Goal: Communication & Community: Answer question/provide support

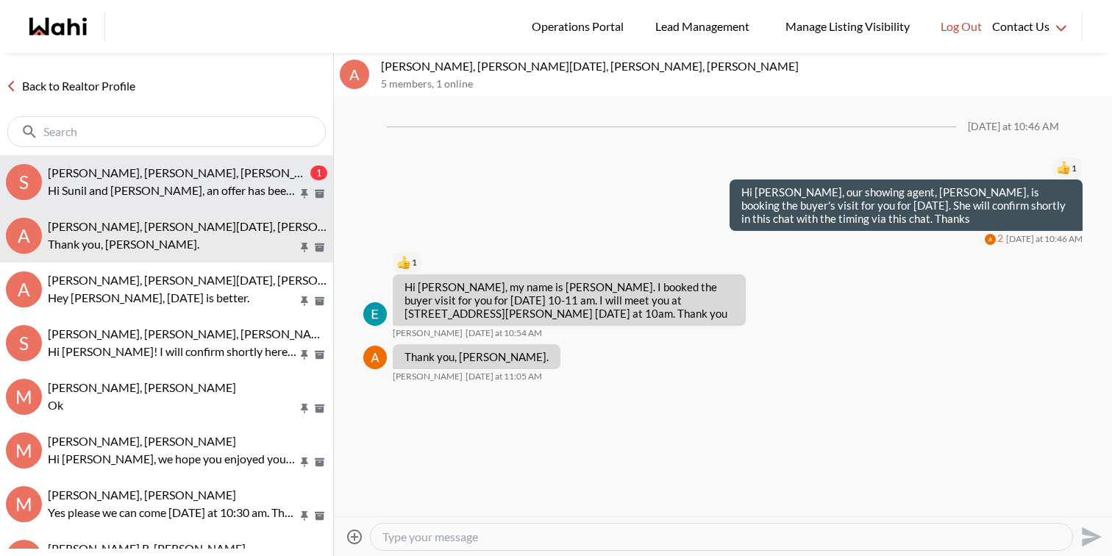
click at [146, 178] on span "Sunil Murali, Ana Rodriguez, Faraz" at bounding box center [190, 172] width 285 height 14
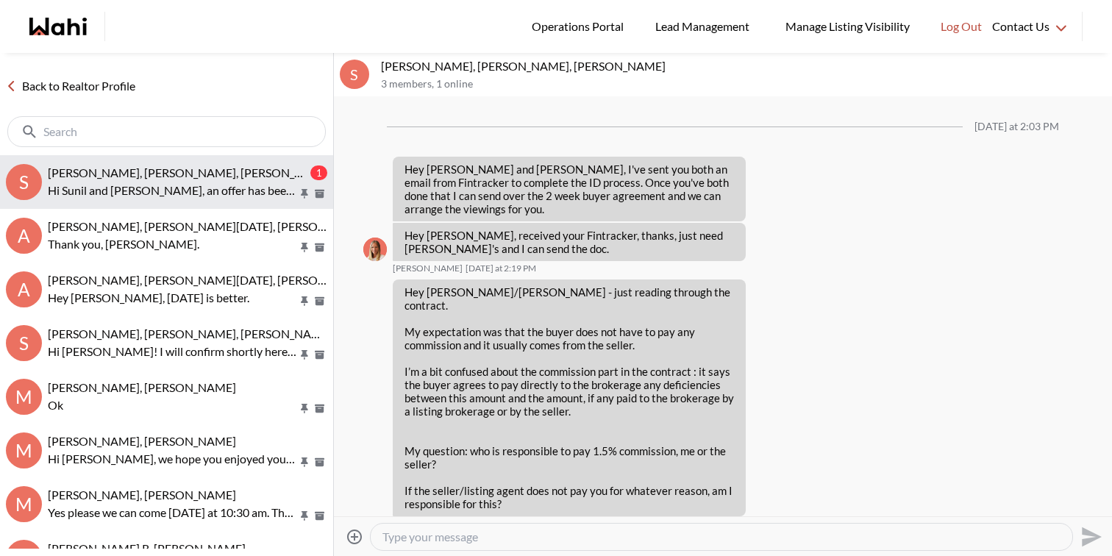
scroll to position [2083, 0]
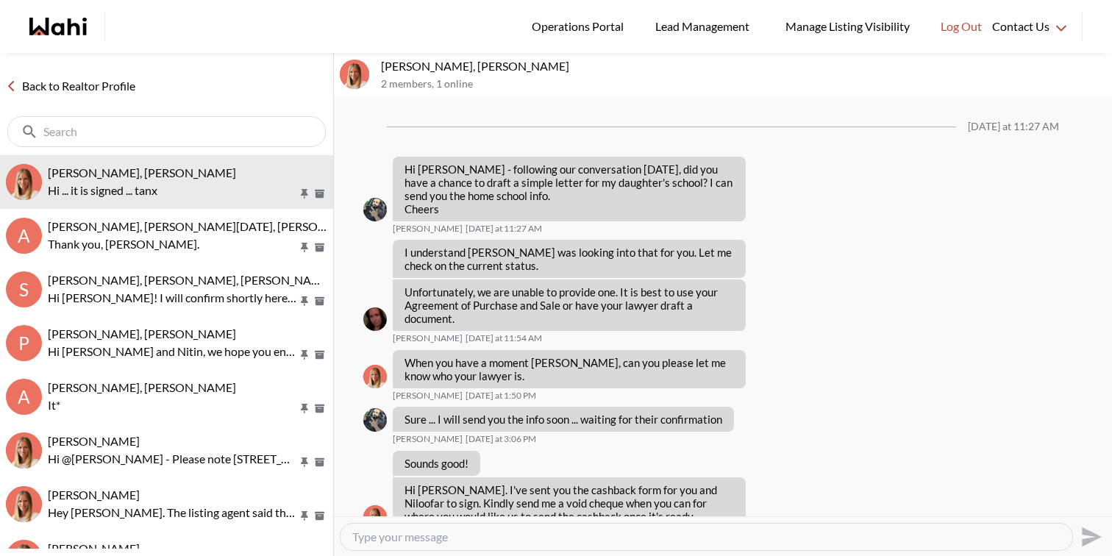
scroll to position [1478, 0]
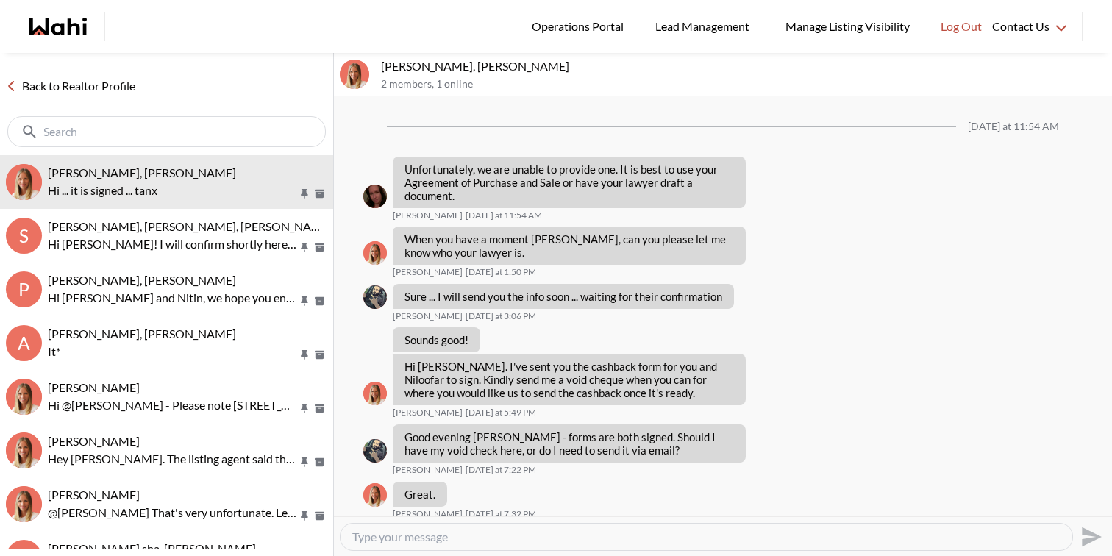
scroll to position [1354, 0]
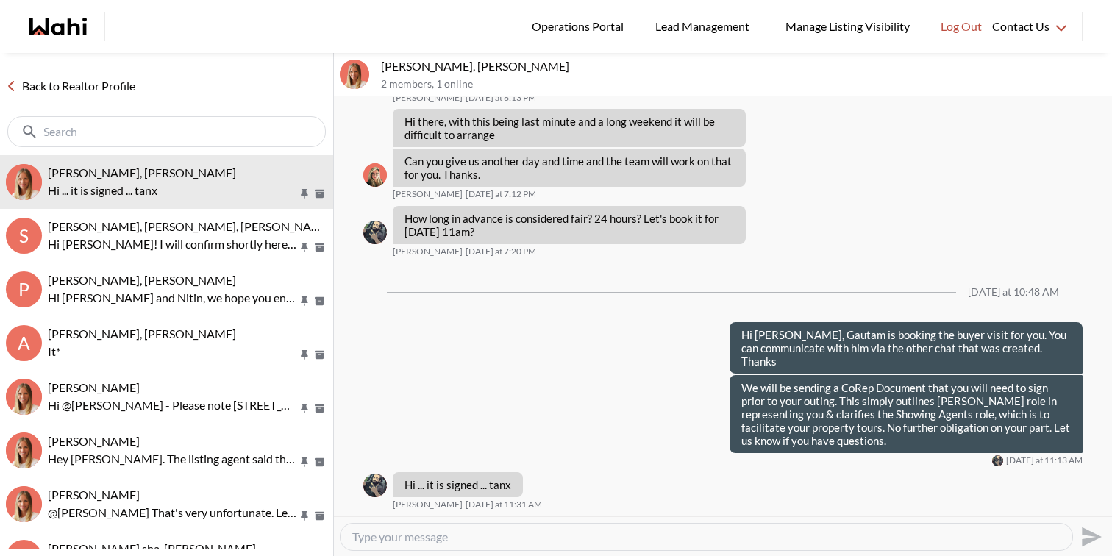
click at [454, 532] on textarea "Type your message" at bounding box center [706, 536] width 708 height 15
paste textarea "Niloofar Mani"
type textarea "Thank you. Can you also remind Niloofar to sign it as well? Thanks"
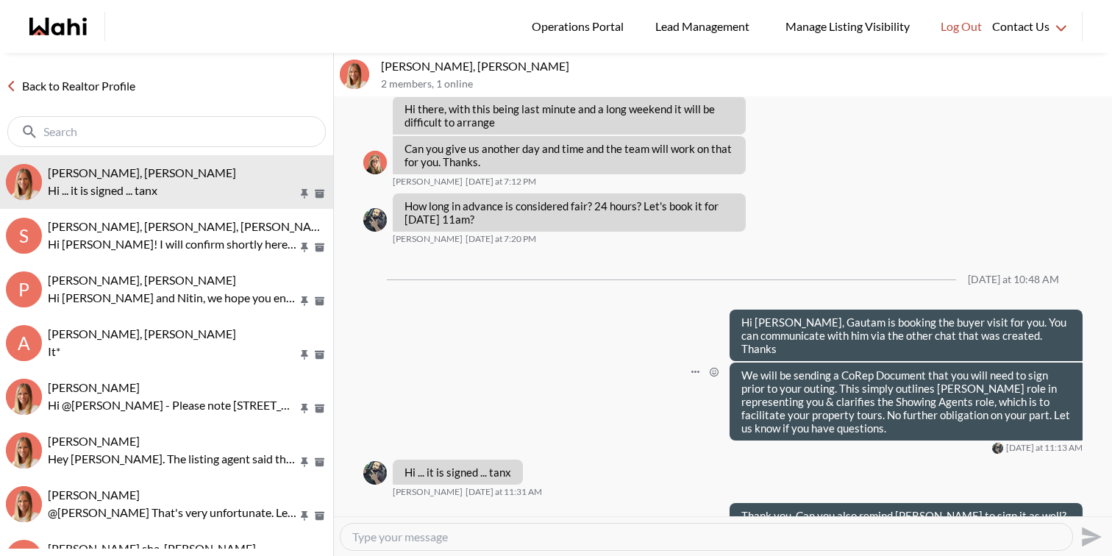
scroll to position [1399, 0]
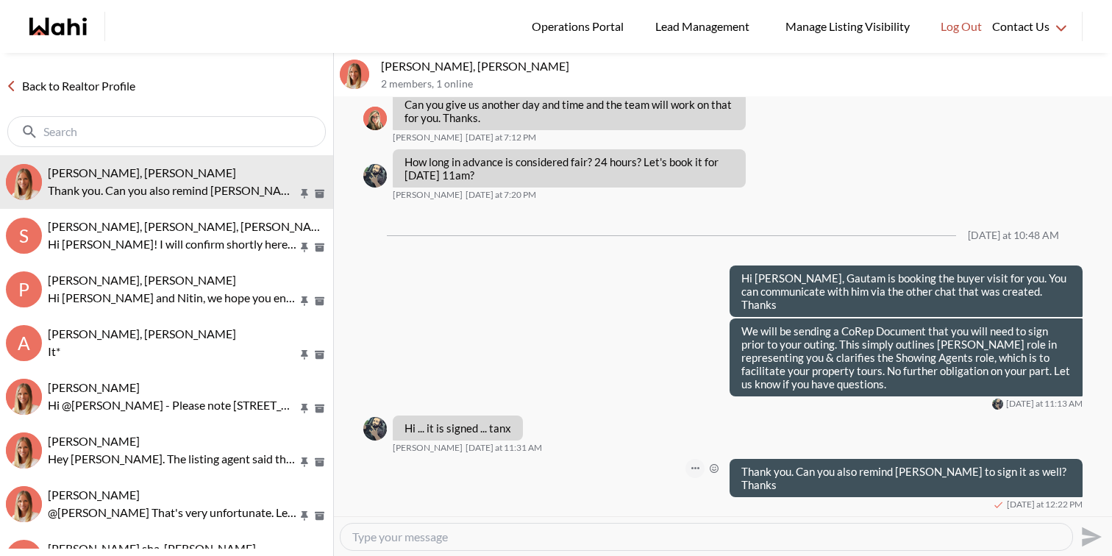
click at [704, 478] on button "Open Message Actions Menu" at bounding box center [694, 468] width 19 height 19
click at [688, 440] on button "Edit Message" at bounding box center [663, 433] width 118 height 26
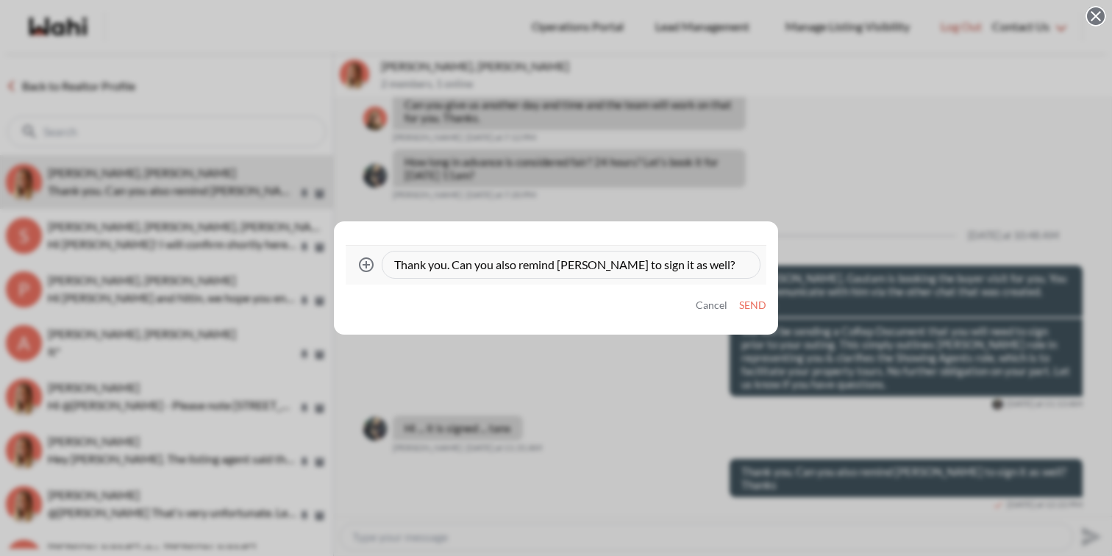
click at [521, 265] on textarea "Thank you. Can you also remind [PERSON_NAME] to sign it as well? Thanks" at bounding box center [571, 264] width 354 height 15
click at [700, 305] on button "Cancel" at bounding box center [712, 305] width 32 height 13
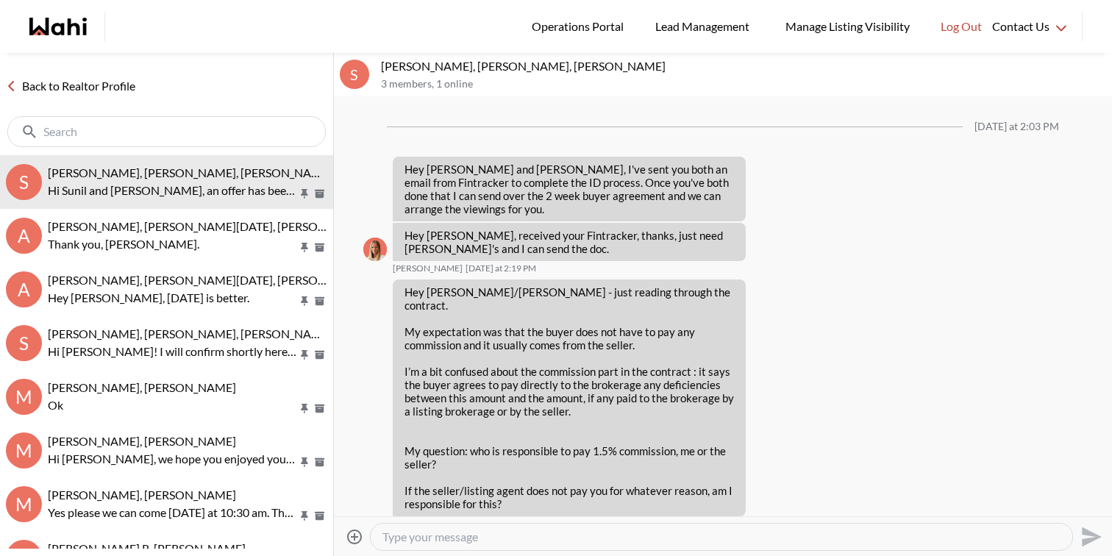
scroll to position [2048, 0]
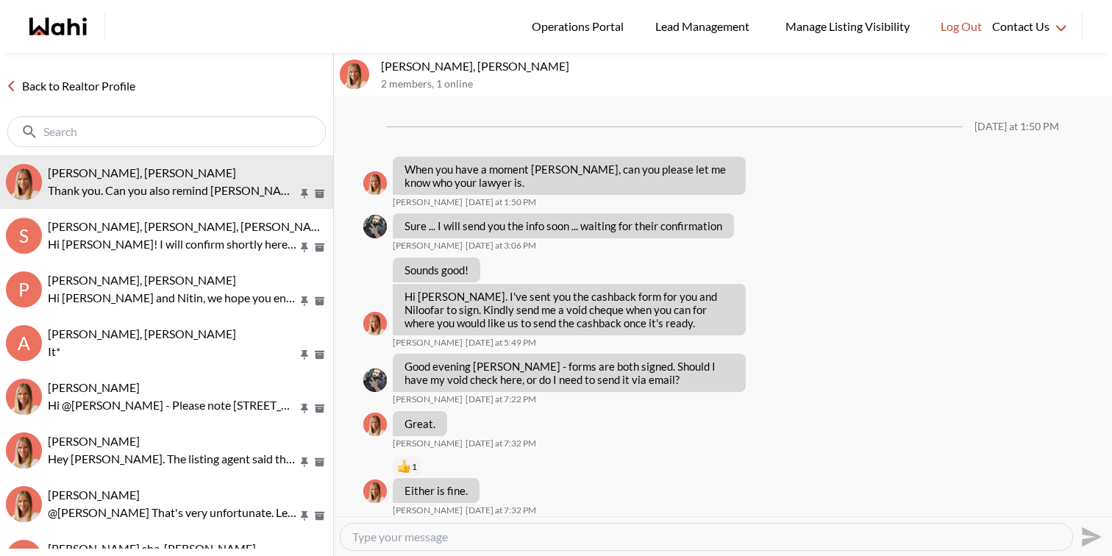
scroll to position [1328, 0]
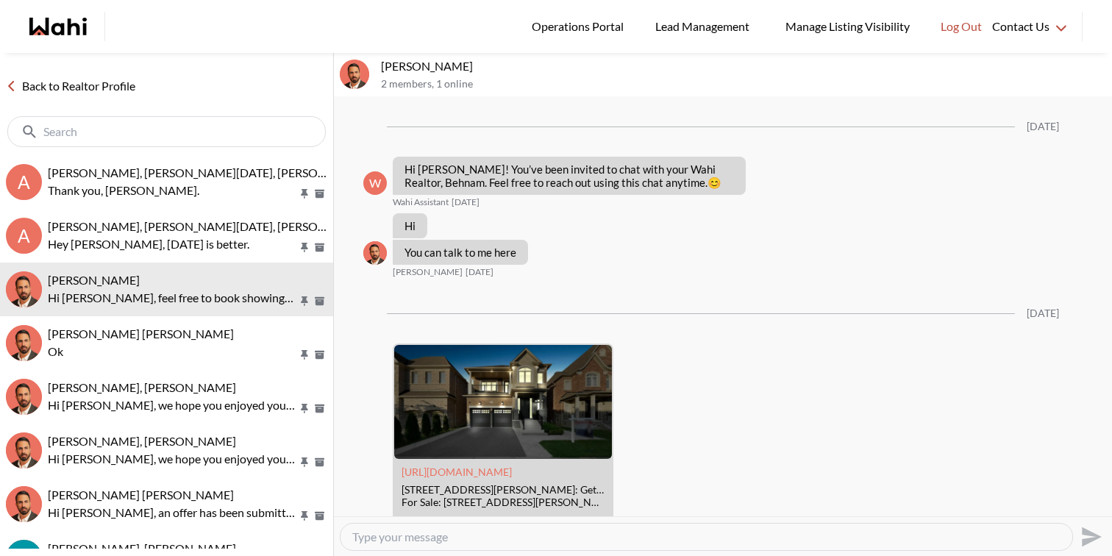
scroll to position [674, 0]
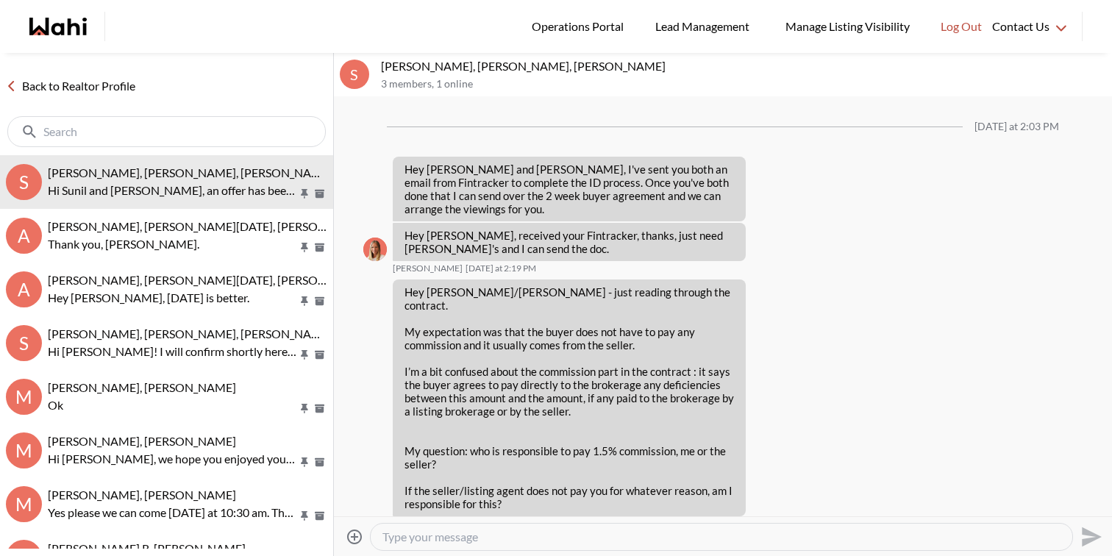
scroll to position [2048, 0]
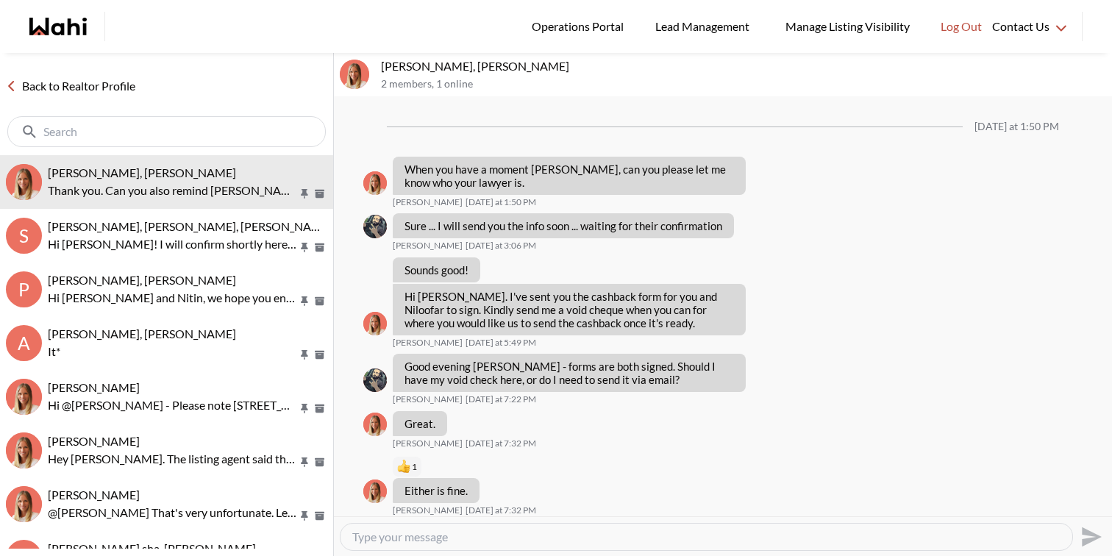
scroll to position [1328, 0]
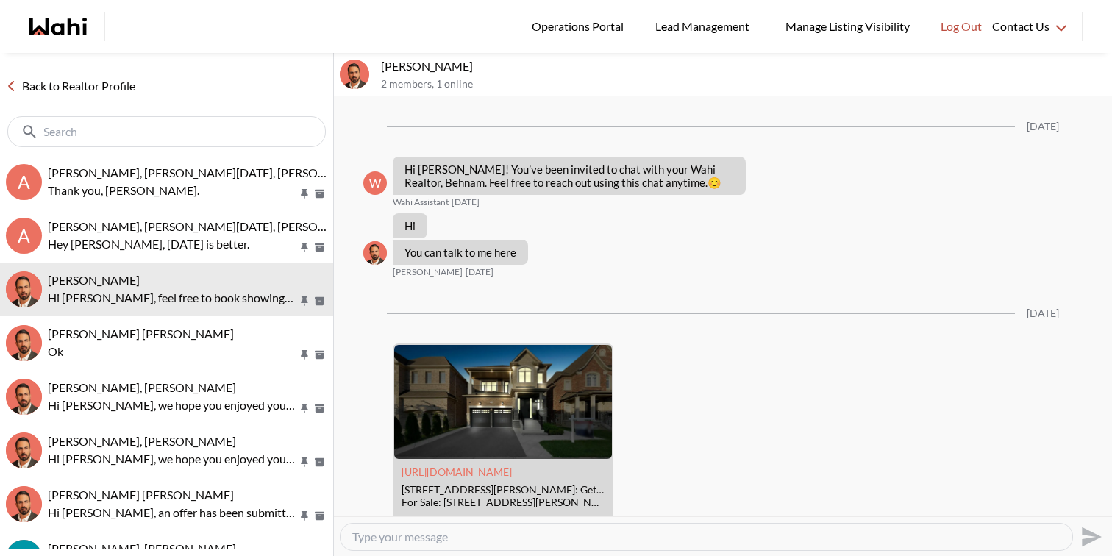
scroll to position [674, 0]
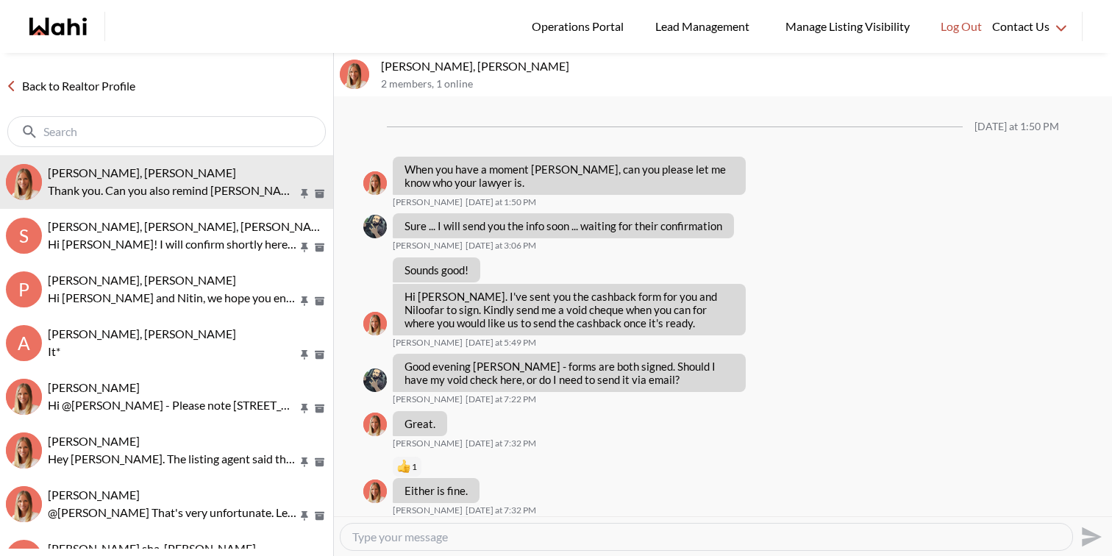
scroll to position [1328, 0]
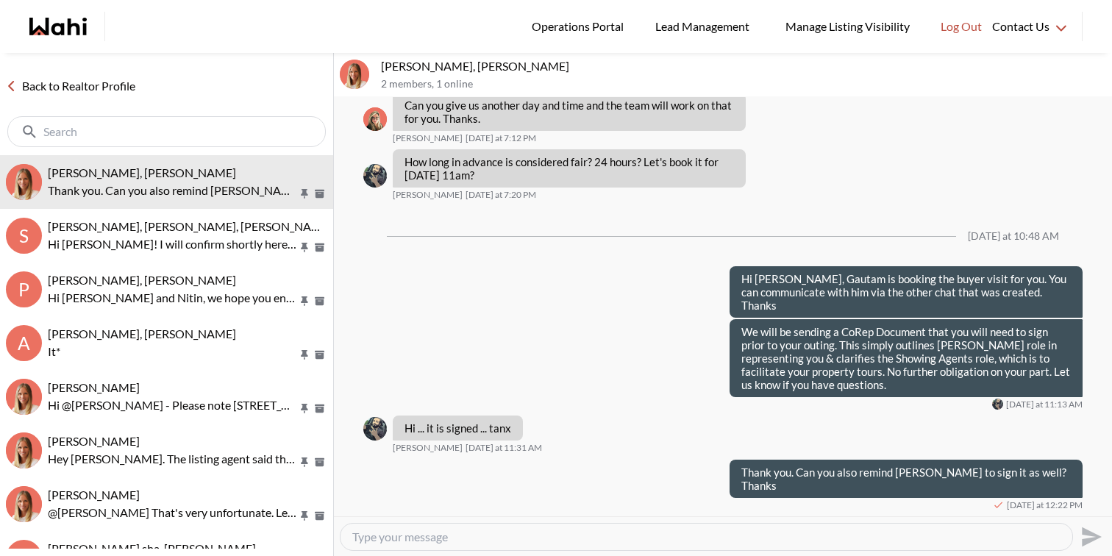
click at [444, 543] on div at bounding box center [706, 537] width 732 height 26
click at [445, 538] on textarea "Type your message" at bounding box center [706, 536] width 708 height 15
type textarea "h"
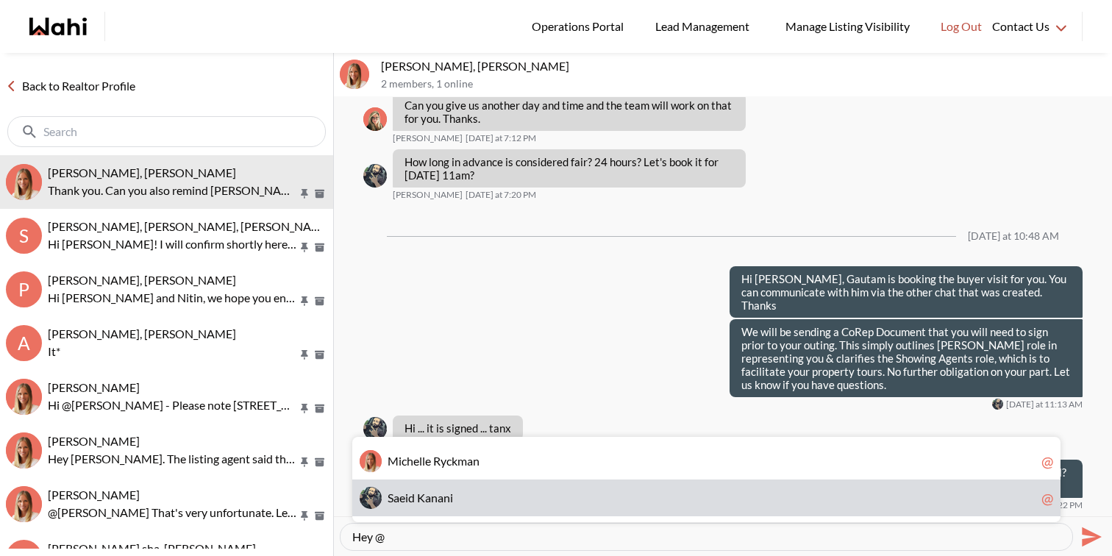
click at [499, 483] on div "S a e i d K a n a n i @" at bounding box center [706, 497] width 708 height 37
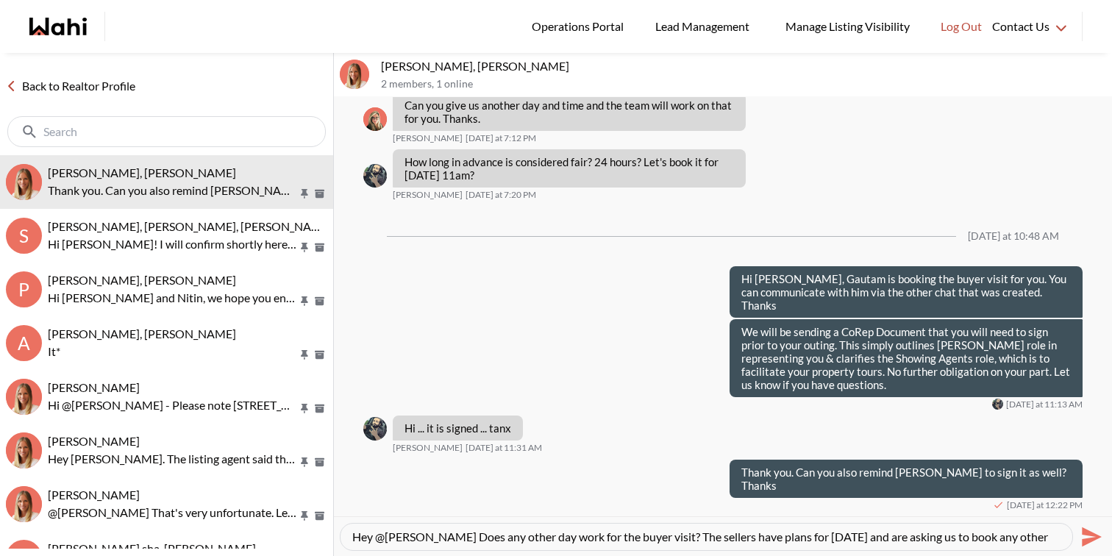
scroll to position [14, 0]
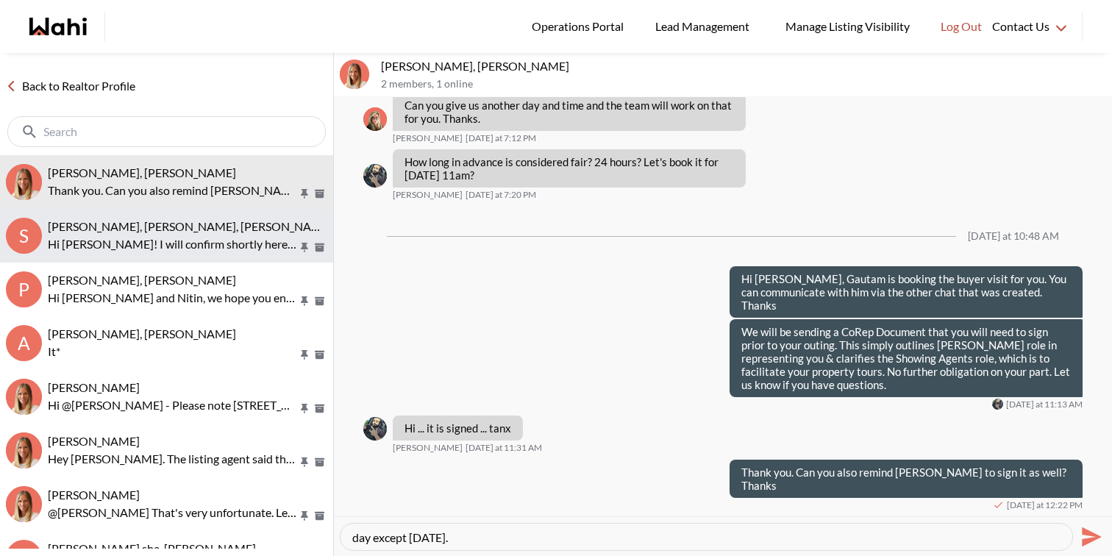
type textarea "Hey @[PERSON_NAME] Does any other day work for the buyer visit? The sellers hav…"
click at [225, 228] on span "[PERSON_NAME], [PERSON_NAME], [PERSON_NAME]" at bounding box center [190, 226] width 285 height 14
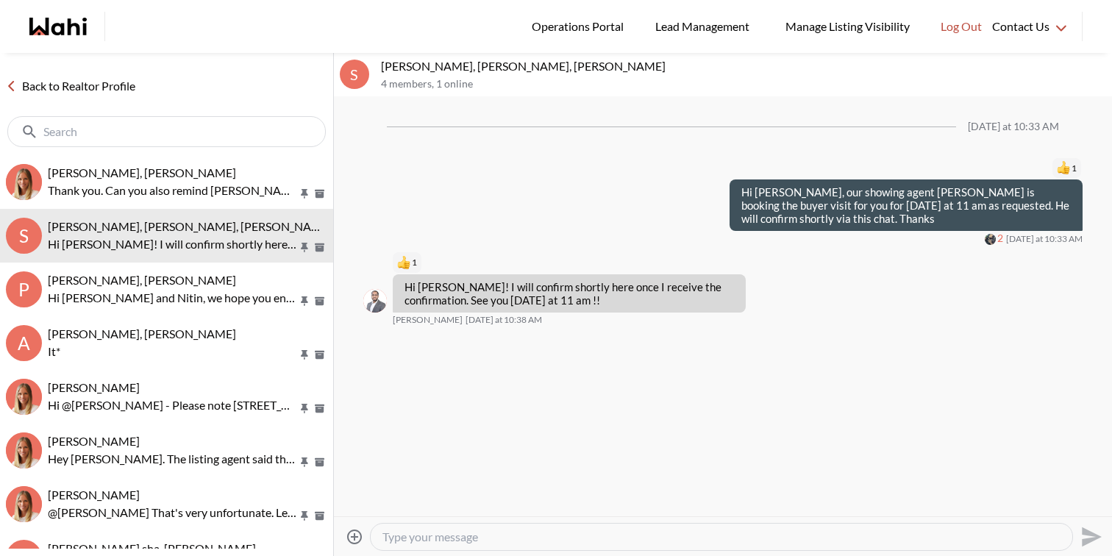
click at [450, 550] on div at bounding box center [721, 537] width 703 height 28
click at [450, 544] on div at bounding box center [721, 537] width 701 height 26
click at [450, 532] on textarea "Type your message" at bounding box center [721, 536] width 678 height 15
paste textarea "Hey @[PERSON_NAME] Does any other day work for the buyer visit? The sellers hav…"
type textarea "Hey @[PERSON_NAME] Does any other day work for the buyer visit? The sellers hav…"
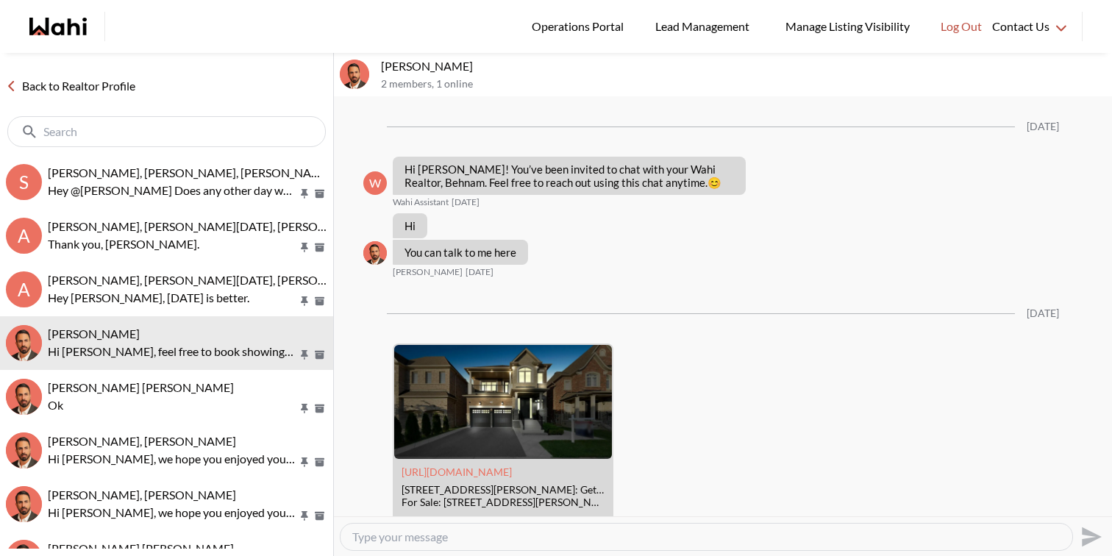
scroll to position [674, 0]
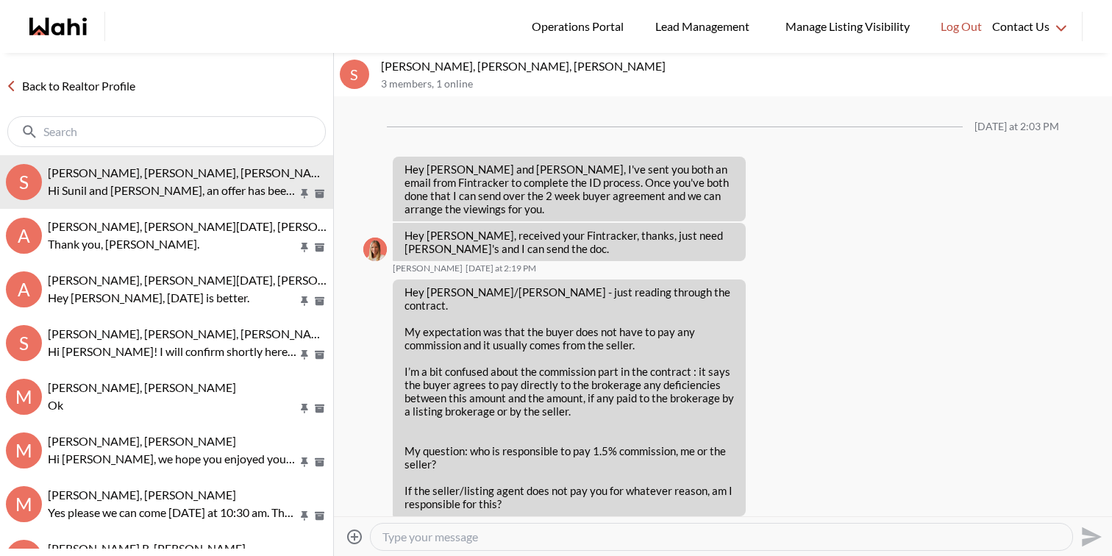
scroll to position [2048, 0]
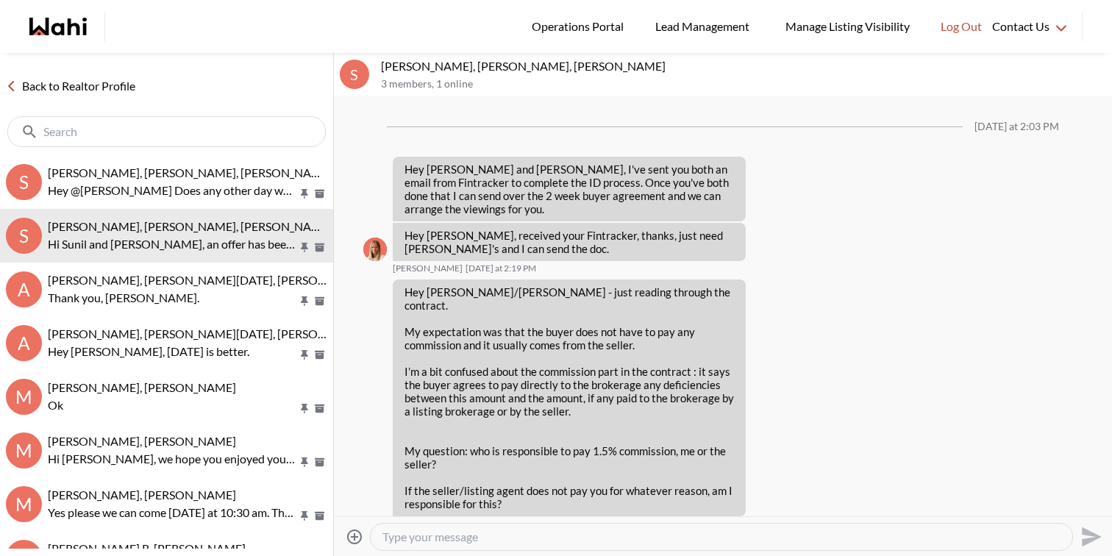
scroll to position [2048, 0]
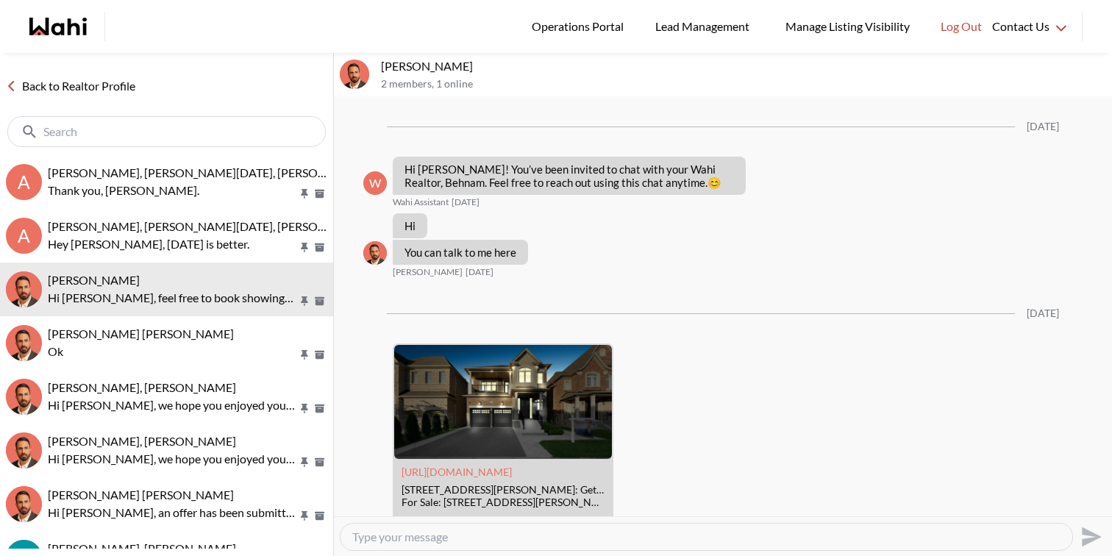
scroll to position [674, 0]
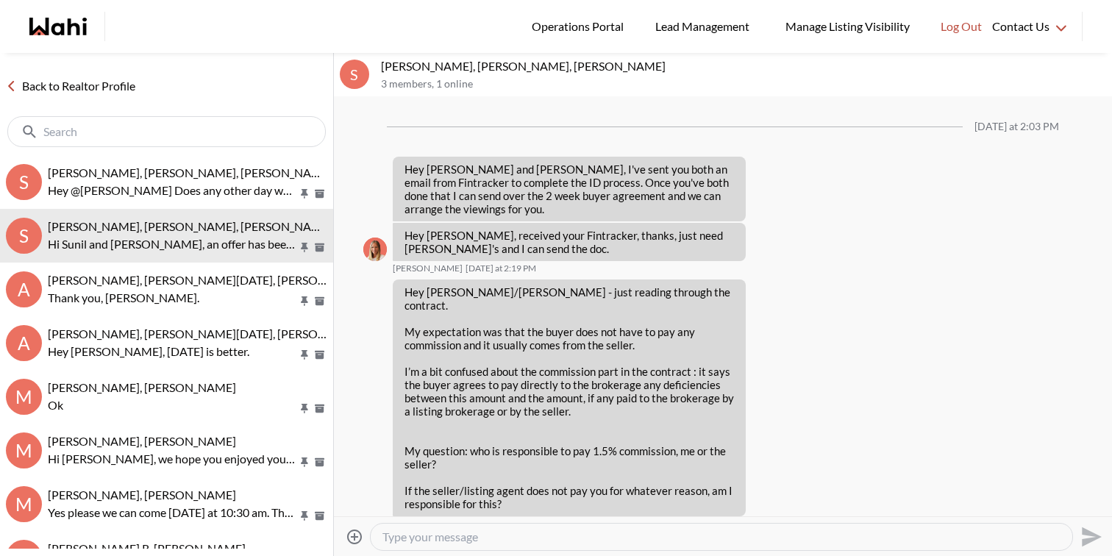
scroll to position [2048, 0]
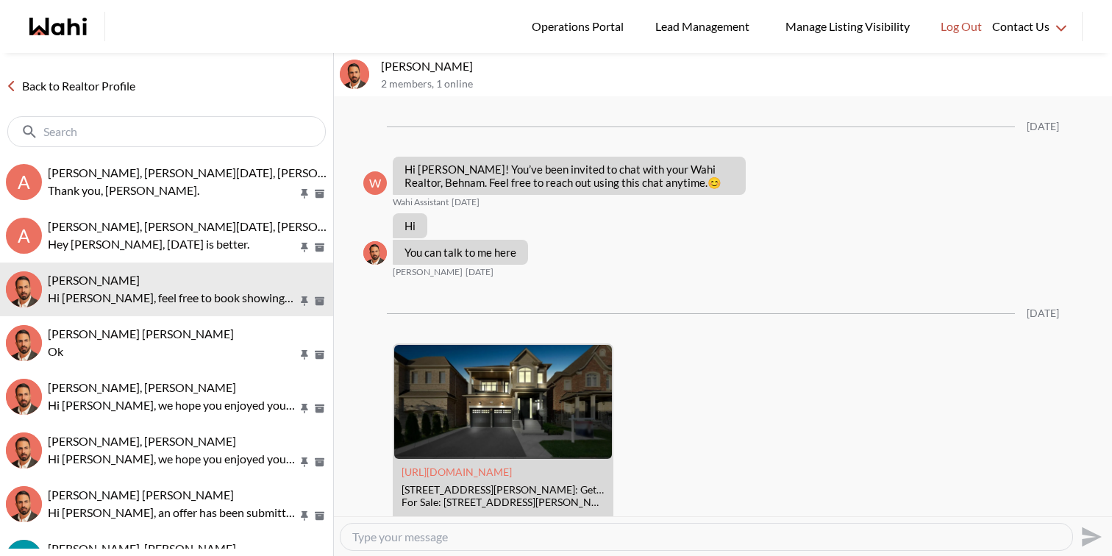
scroll to position [674, 0]
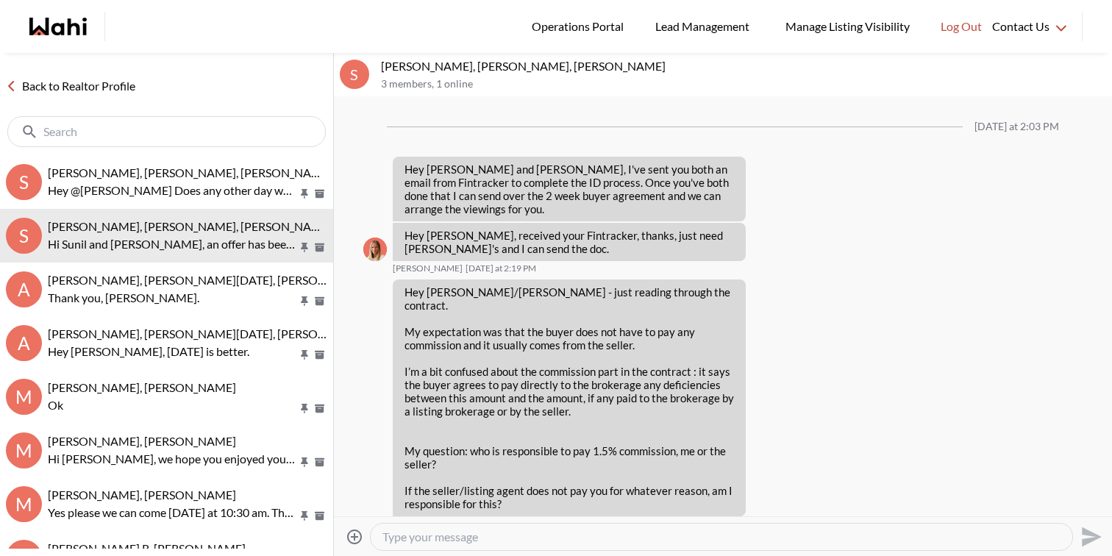
scroll to position [2048, 0]
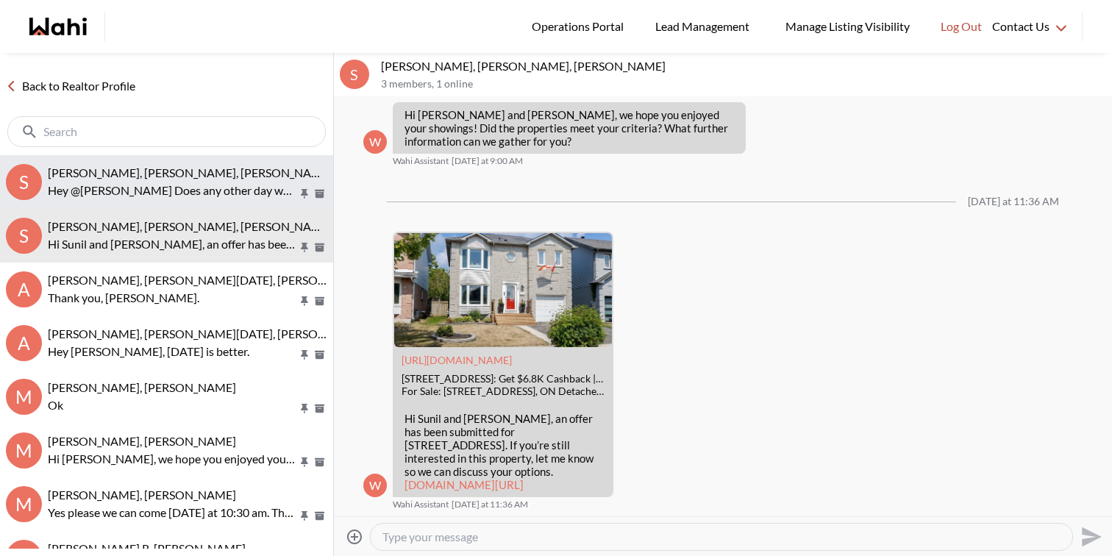
click at [189, 198] on p "Hey @[PERSON_NAME] Does any other day work for the buyer visit? The sellers hav…" at bounding box center [173, 191] width 250 height 18
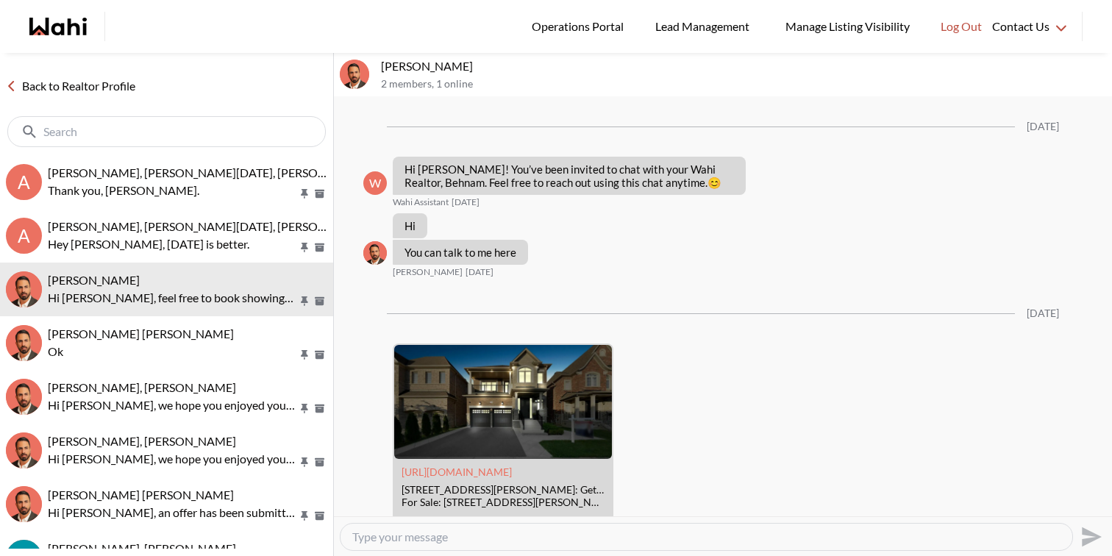
scroll to position [674, 0]
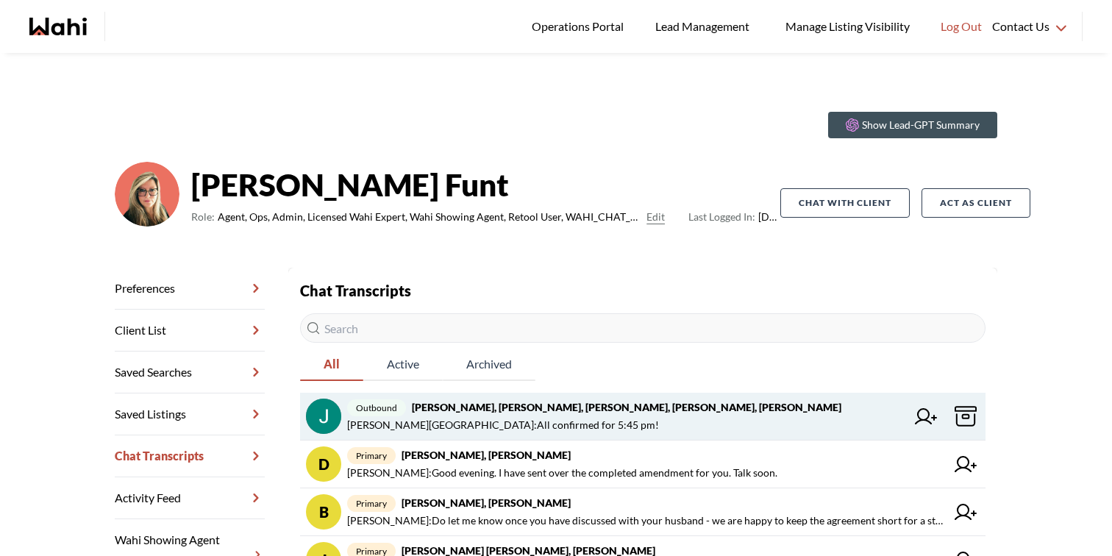
click at [581, 424] on span "Duane Wellington : All confirmed for 5:45 pm!" at bounding box center [626, 425] width 559 height 18
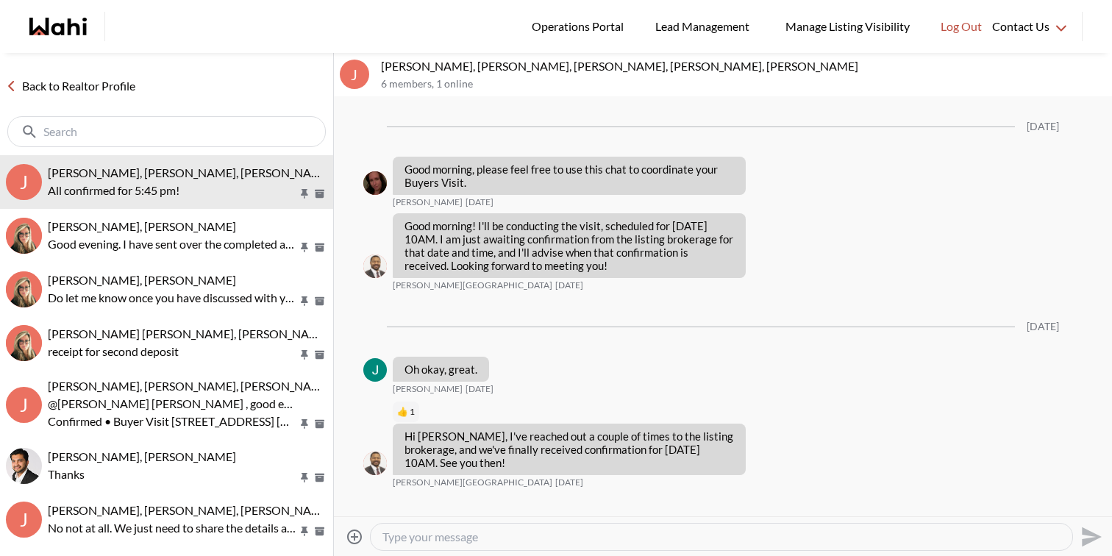
scroll to position [956, 0]
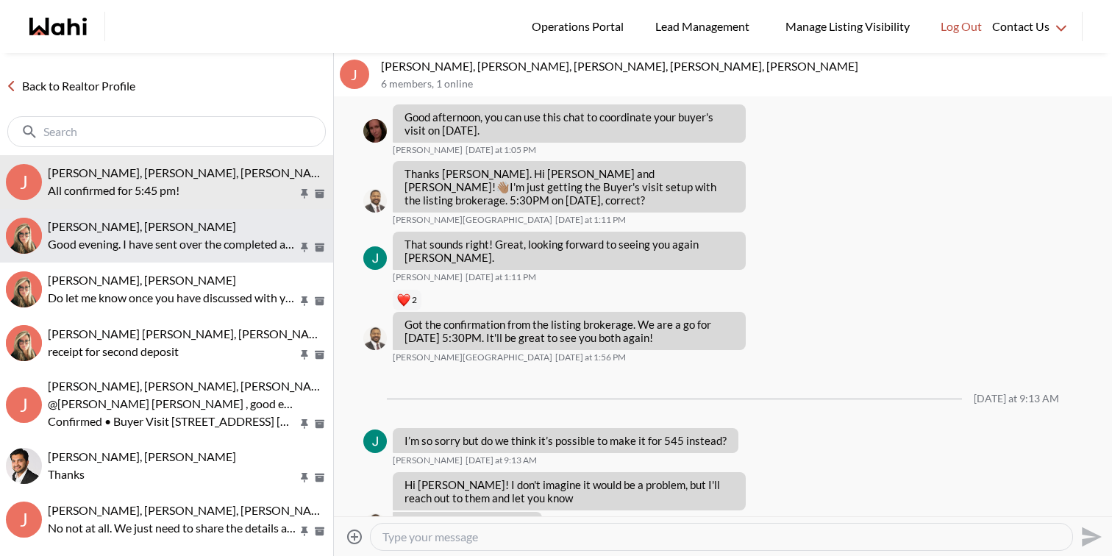
click at [236, 243] on p "Good evening. I have sent over the completed amendment for you. Talk soon." at bounding box center [173, 244] width 250 height 18
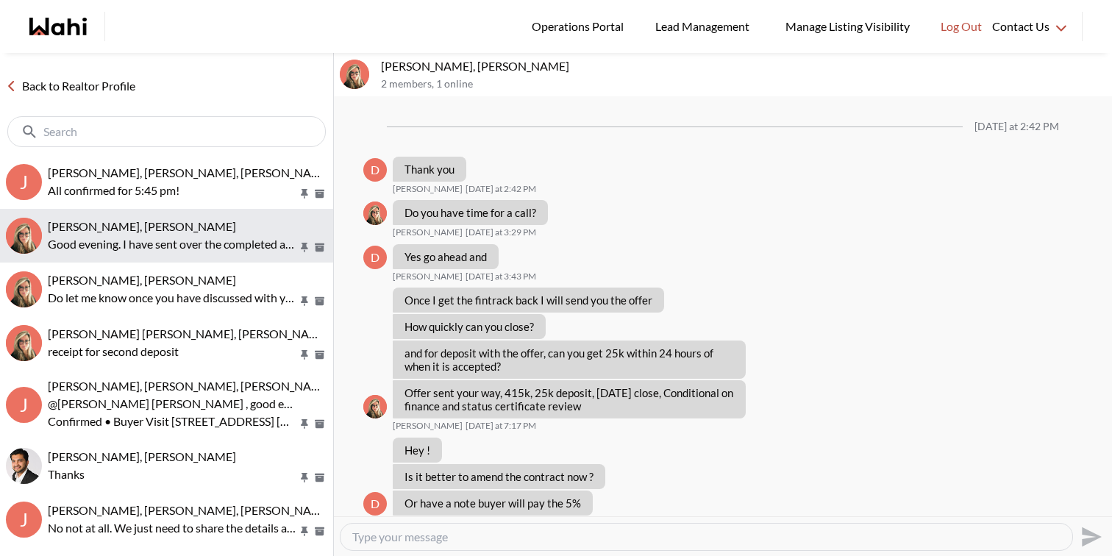
scroll to position [1699, 0]
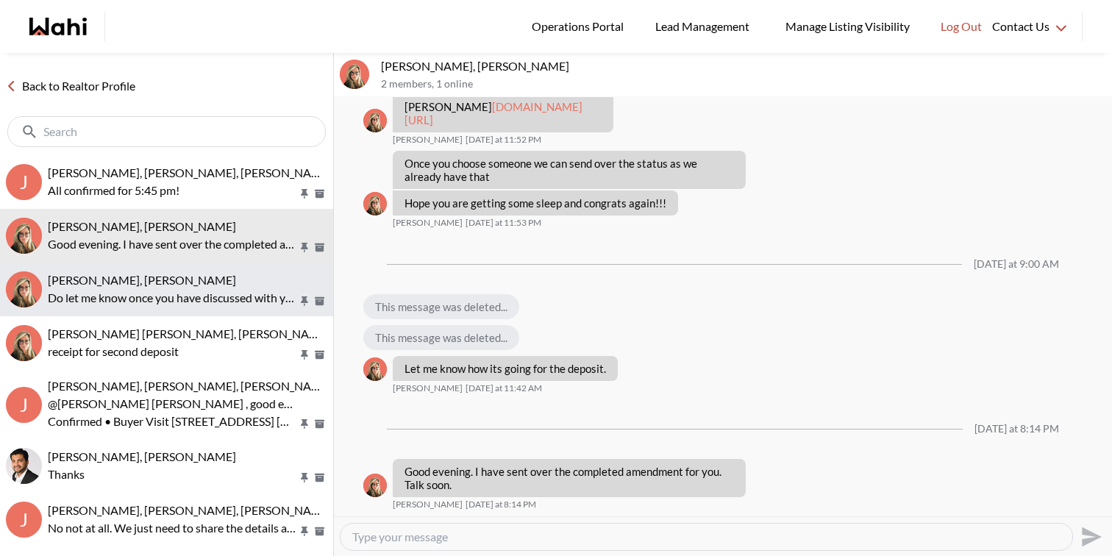
click at [233, 282] on div "BEVERLY null, Barbara" at bounding box center [187, 280] width 279 height 15
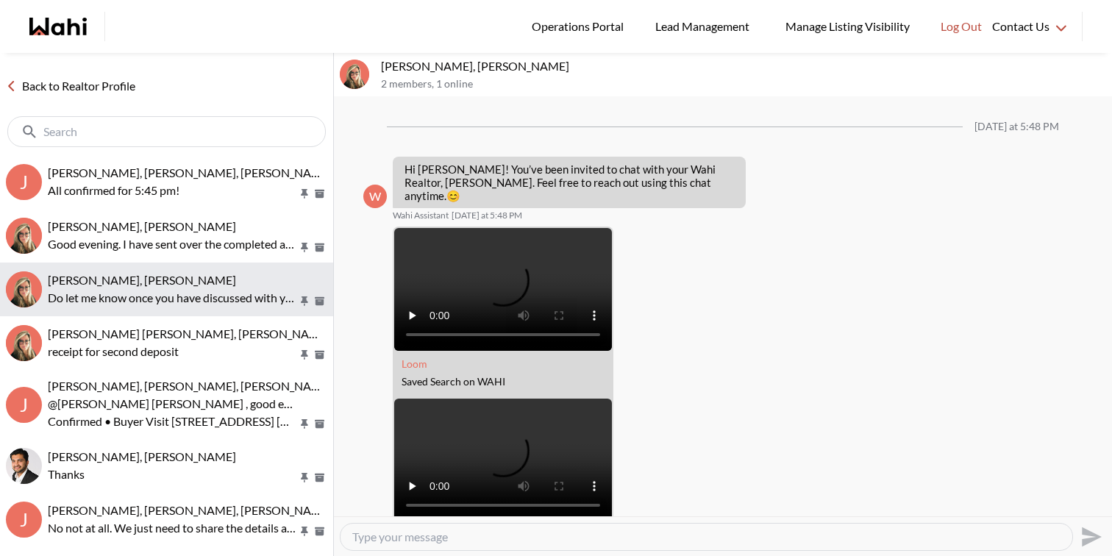
scroll to position [386, 0]
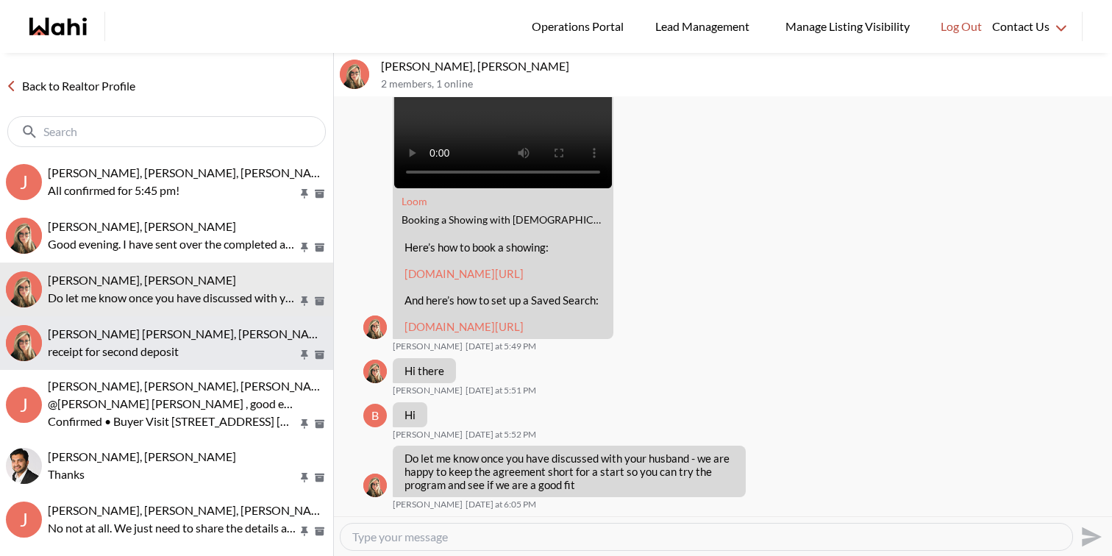
click at [227, 332] on div "[PERSON_NAME] [PERSON_NAME], [PERSON_NAME]" at bounding box center [187, 333] width 279 height 15
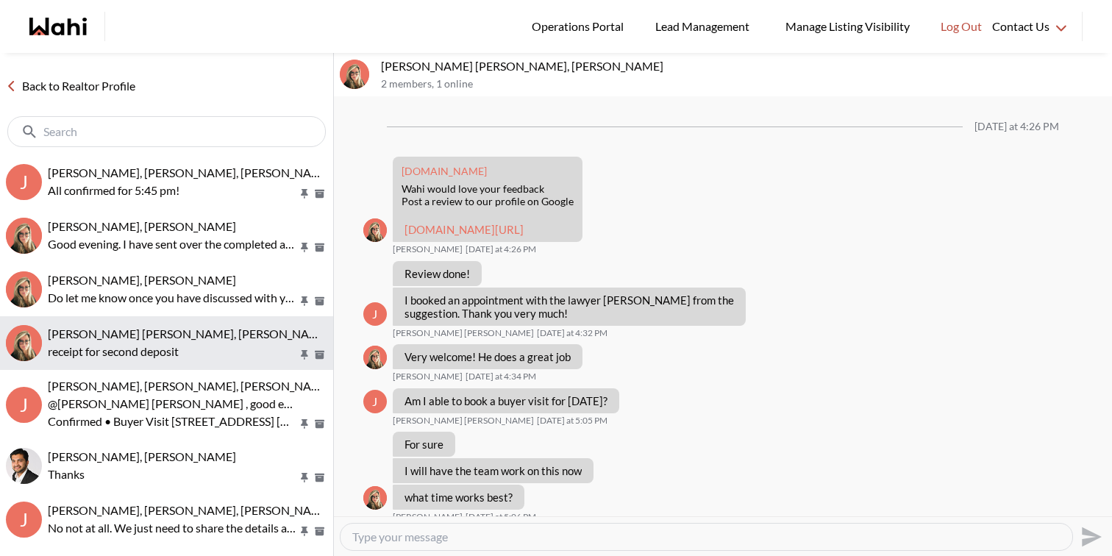
scroll to position [1085, 0]
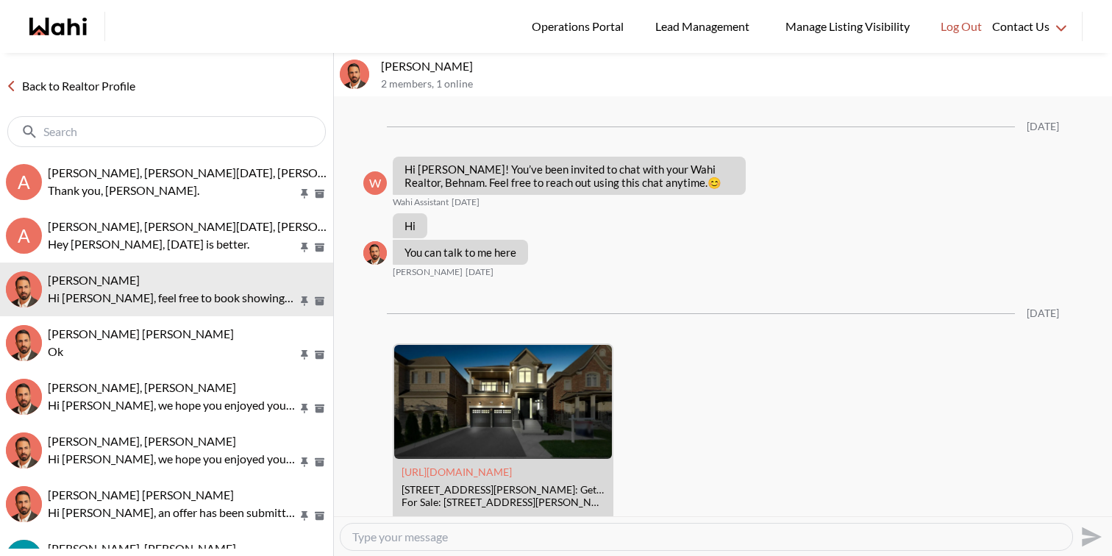
scroll to position [674, 0]
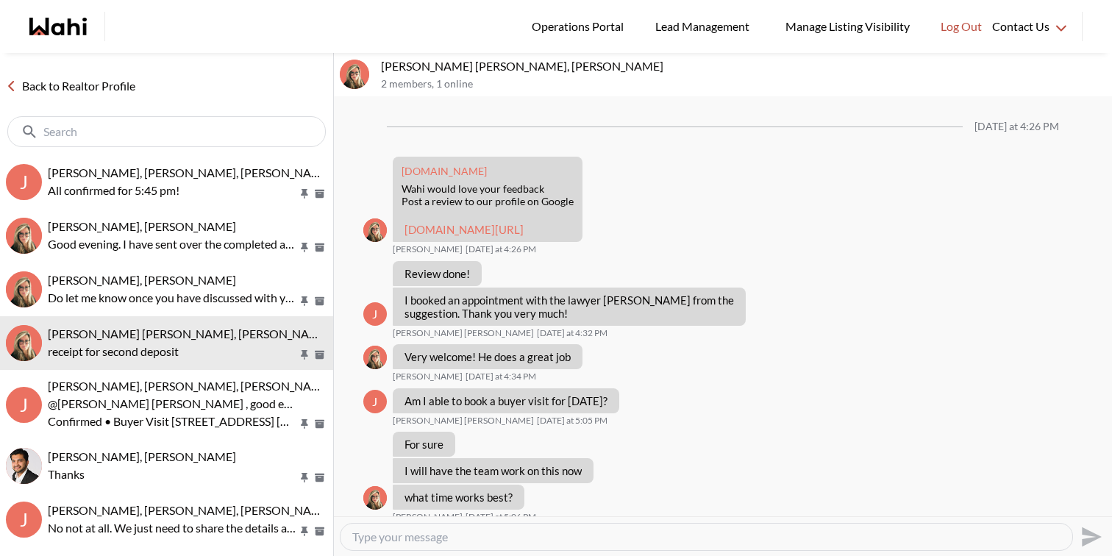
scroll to position [1085, 0]
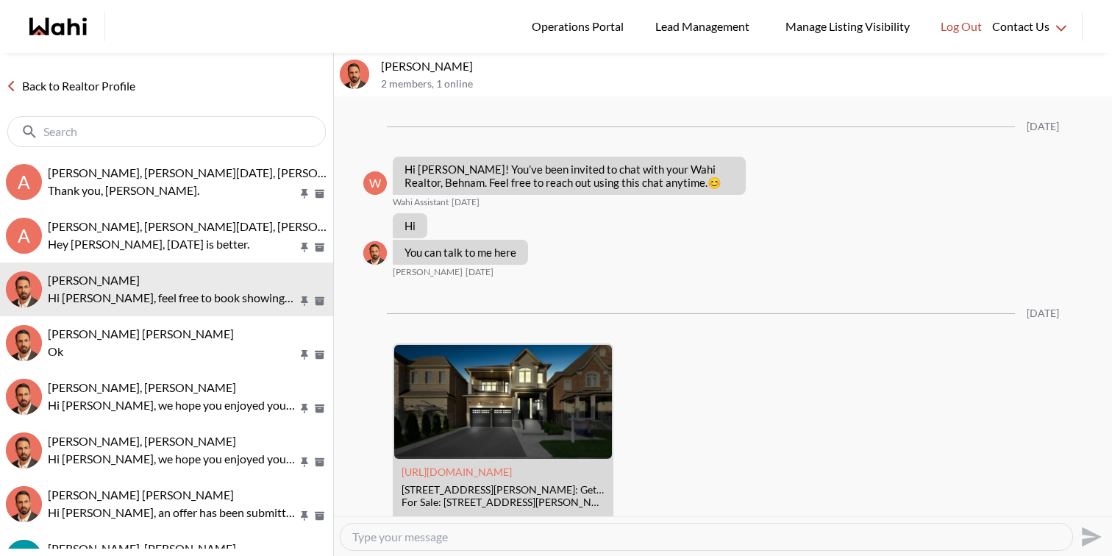
scroll to position [674, 0]
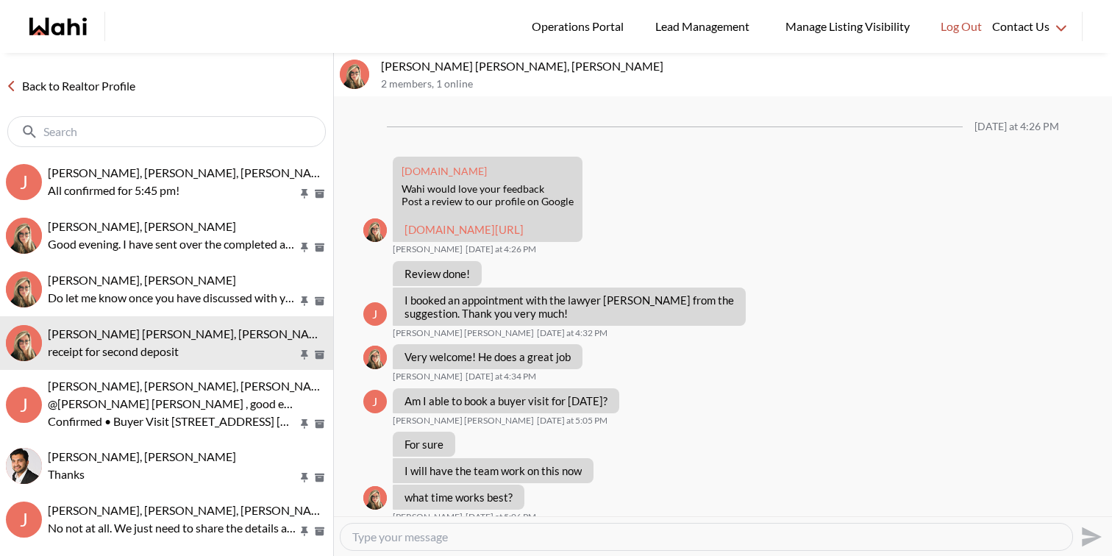
scroll to position [1085, 0]
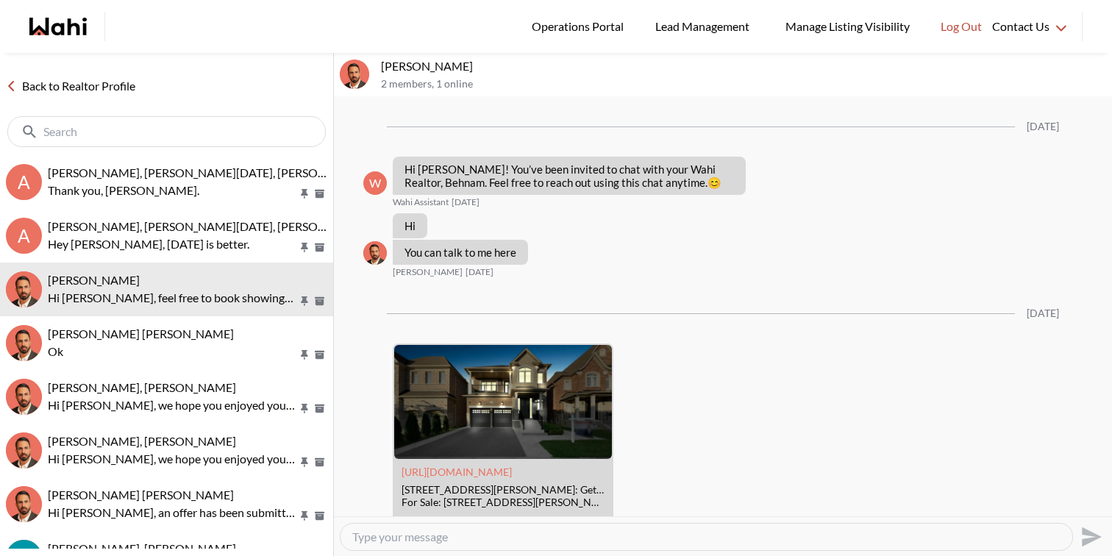
scroll to position [674, 0]
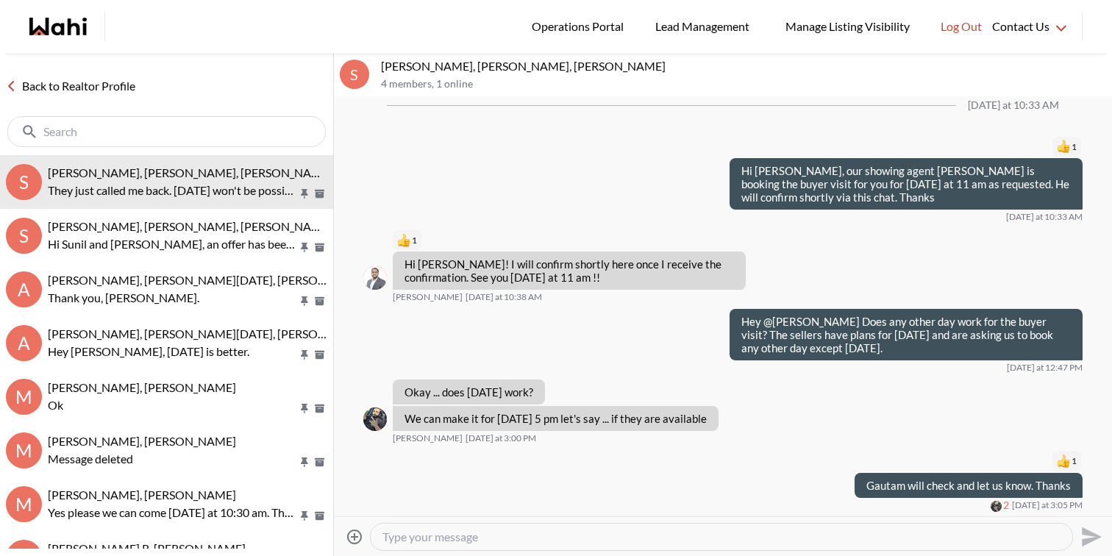
scroll to position [174, 0]
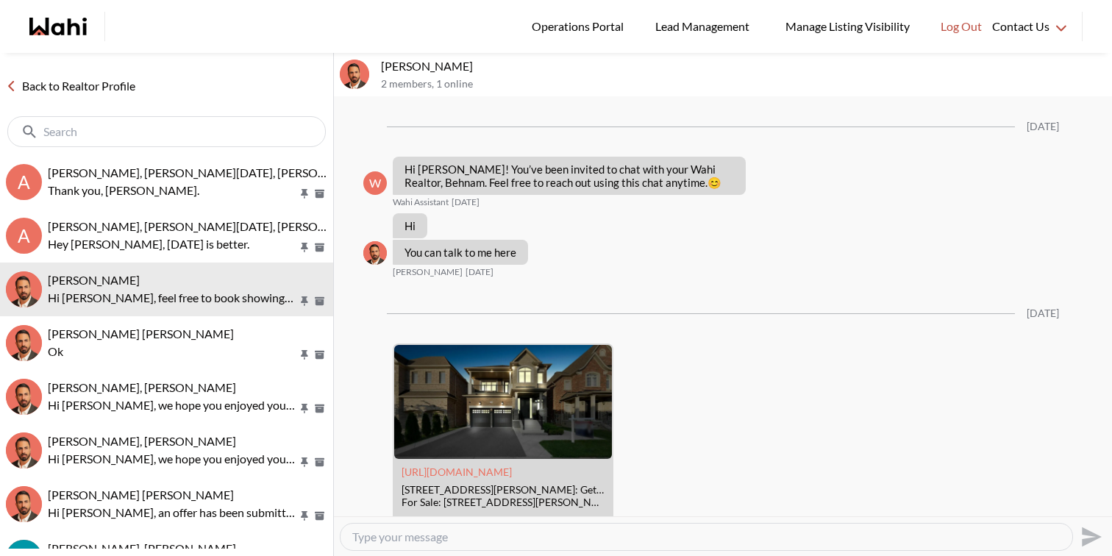
scroll to position [674, 0]
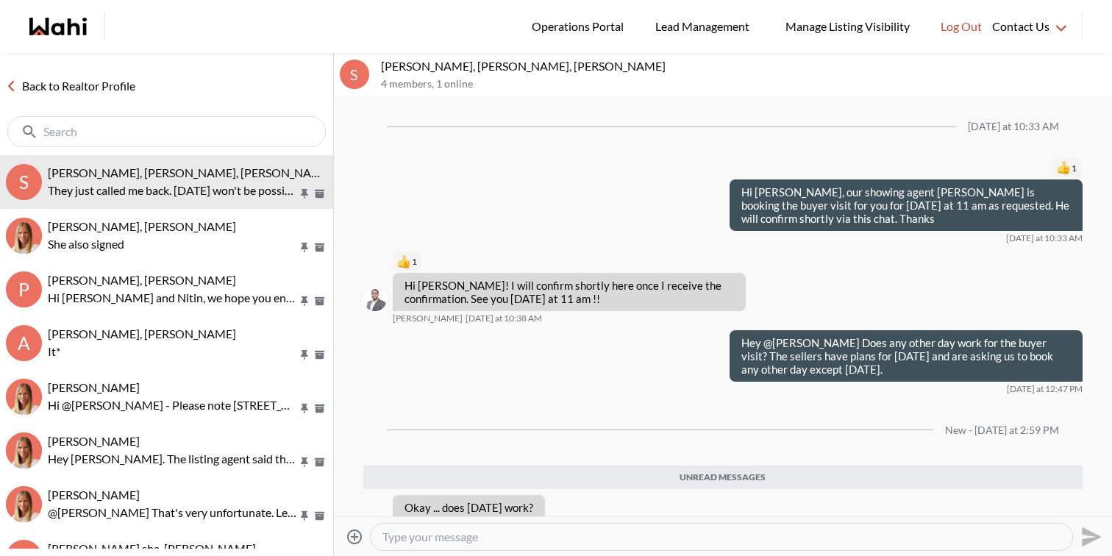
scroll to position [174, 0]
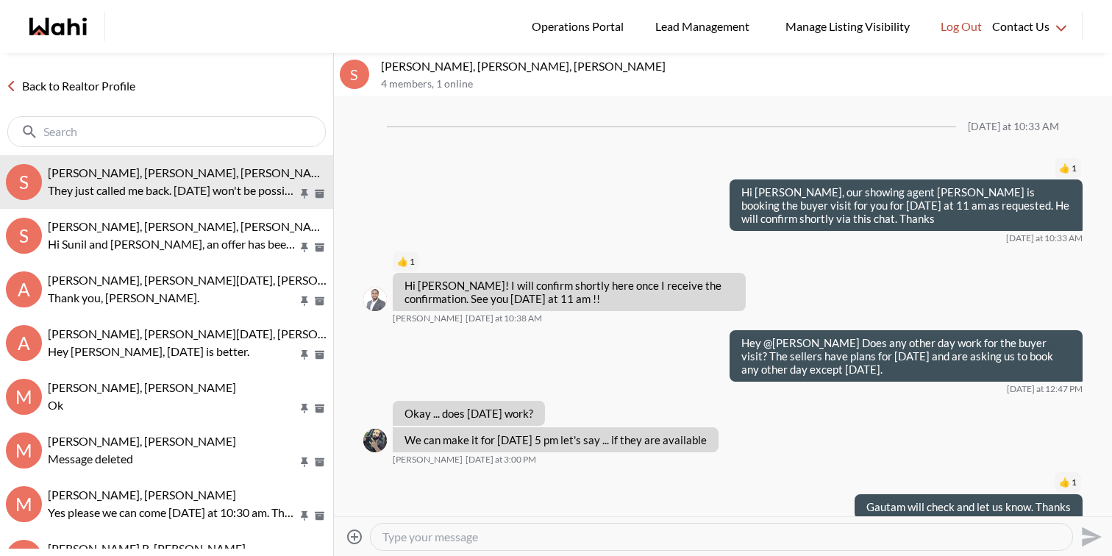
scroll to position [79, 0]
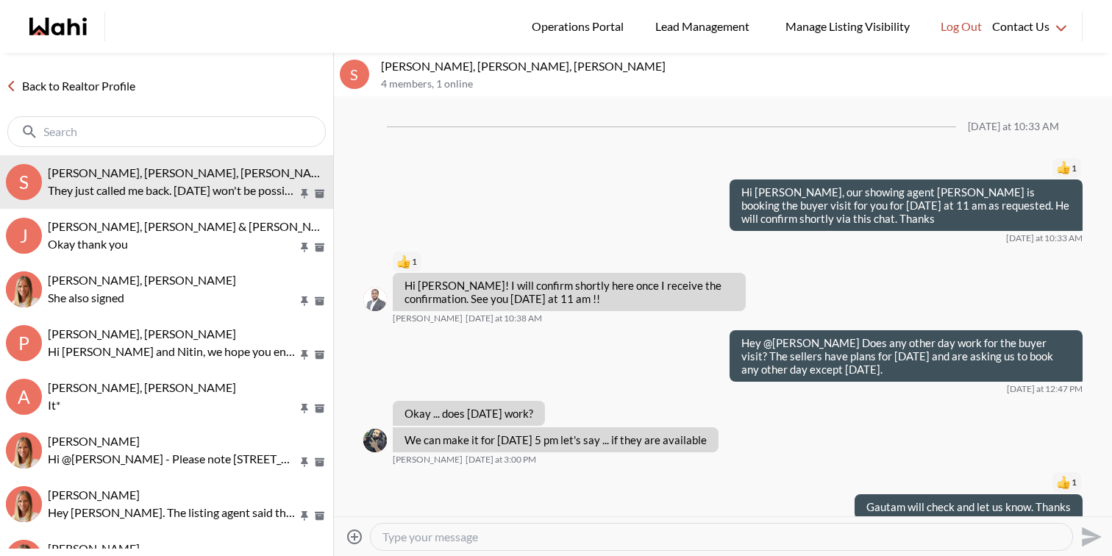
scroll to position [79, 0]
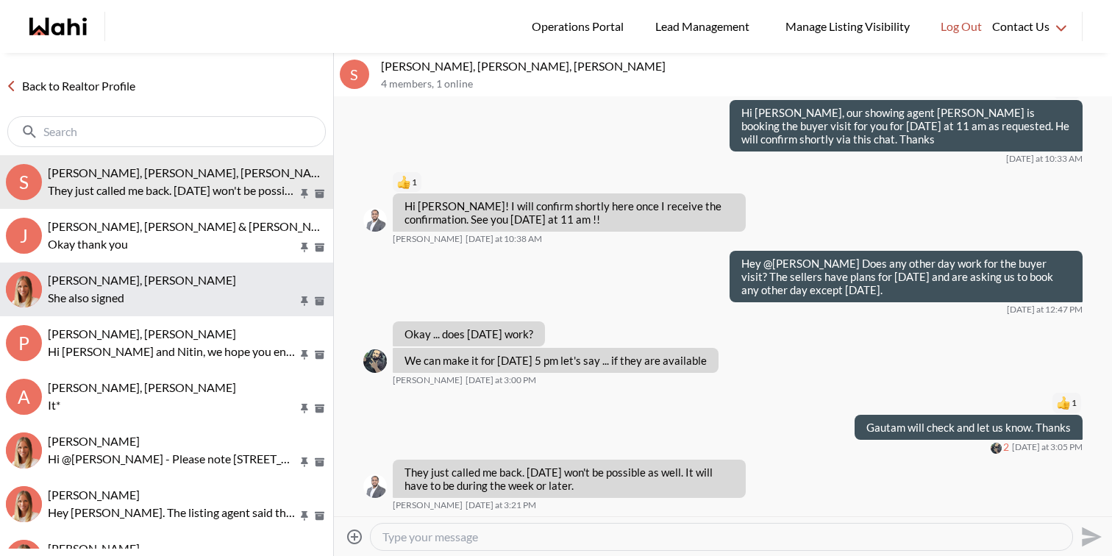
click at [126, 274] on span "[PERSON_NAME], [PERSON_NAME]" at bounding box center [142, 280] width 188 height 14
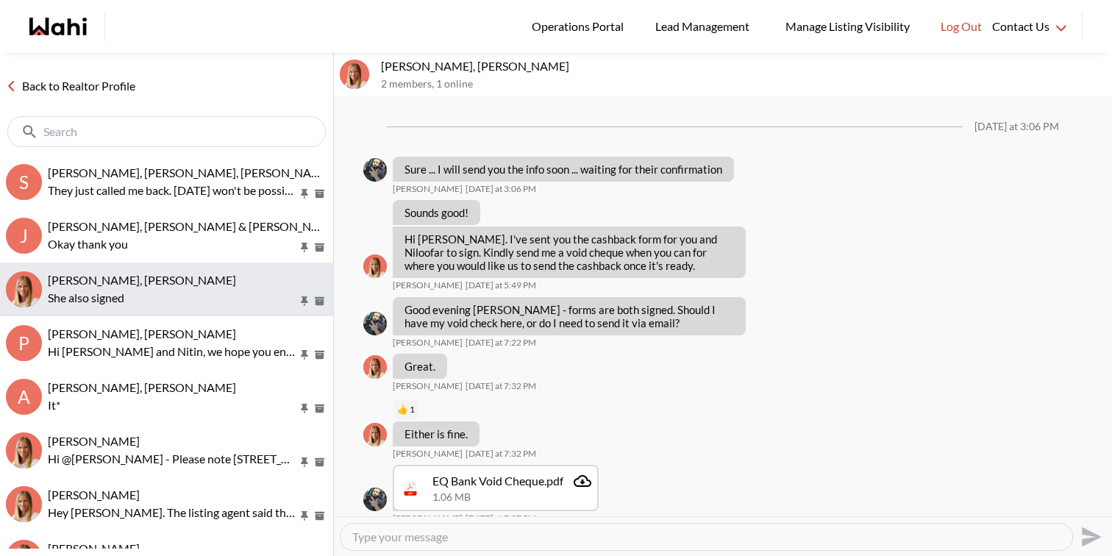
scroll to position [1315, 0]
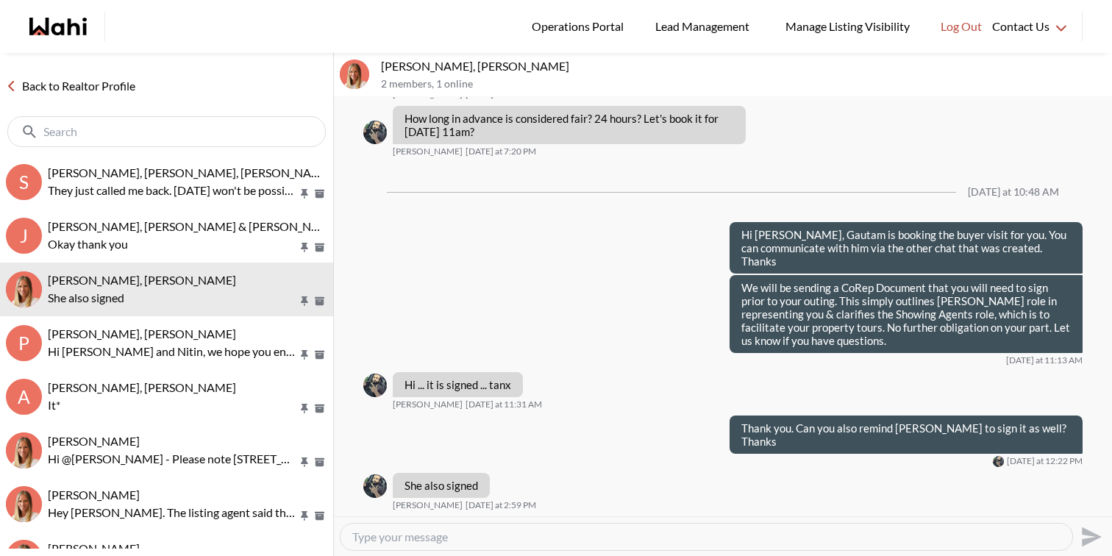
click at [485, 529] on textarea "Type your message" at bounding box center [706, 536] width 708 height 15
type textarea "Thanks"
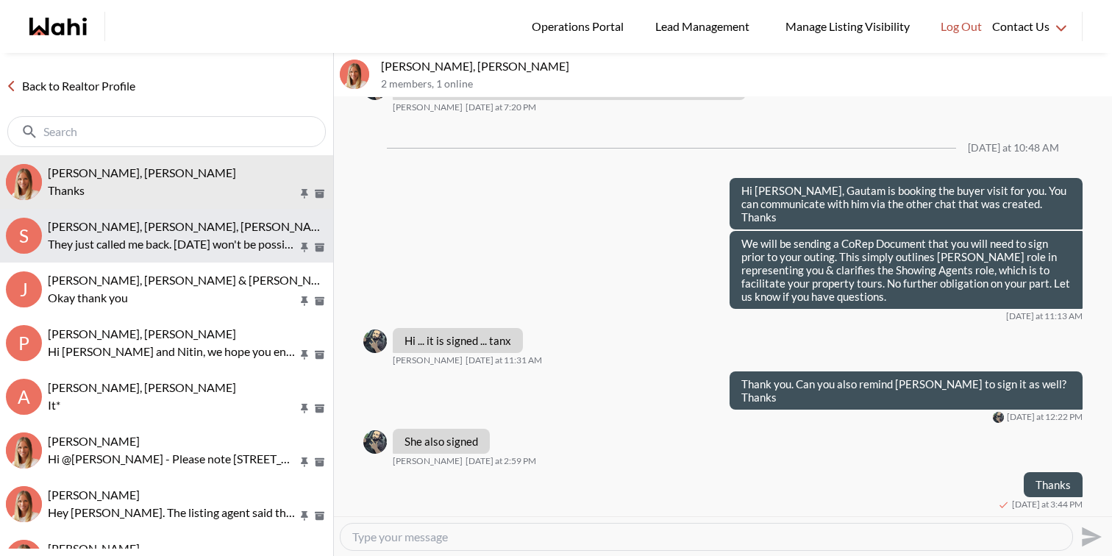
click at [232, 251] on p "They just called me back. [DATE] won't be possible as well. It will have to be …" at bounding box center [173, 244] width 250 height 18
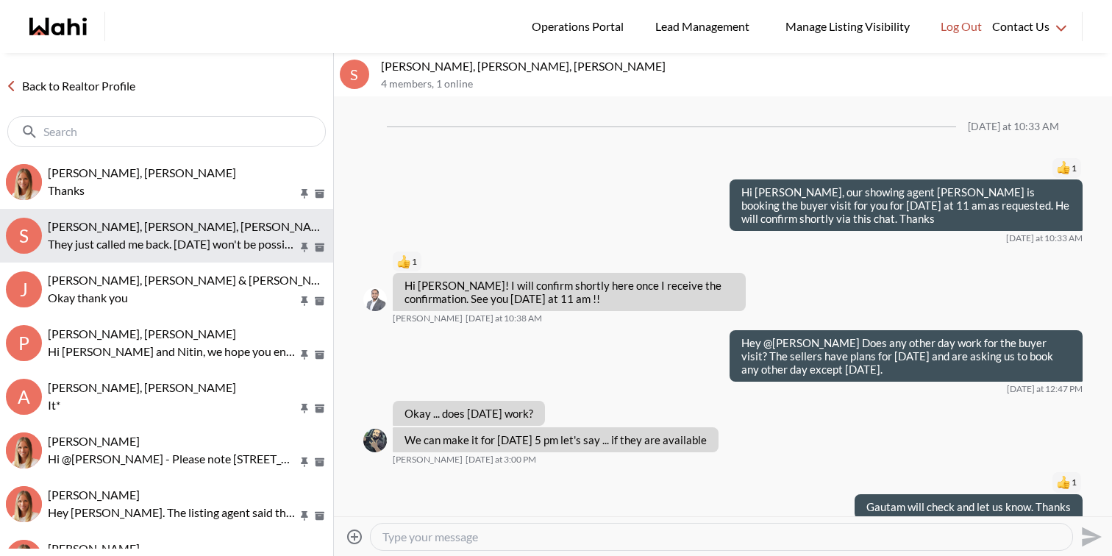
scroll to position [79, 0]
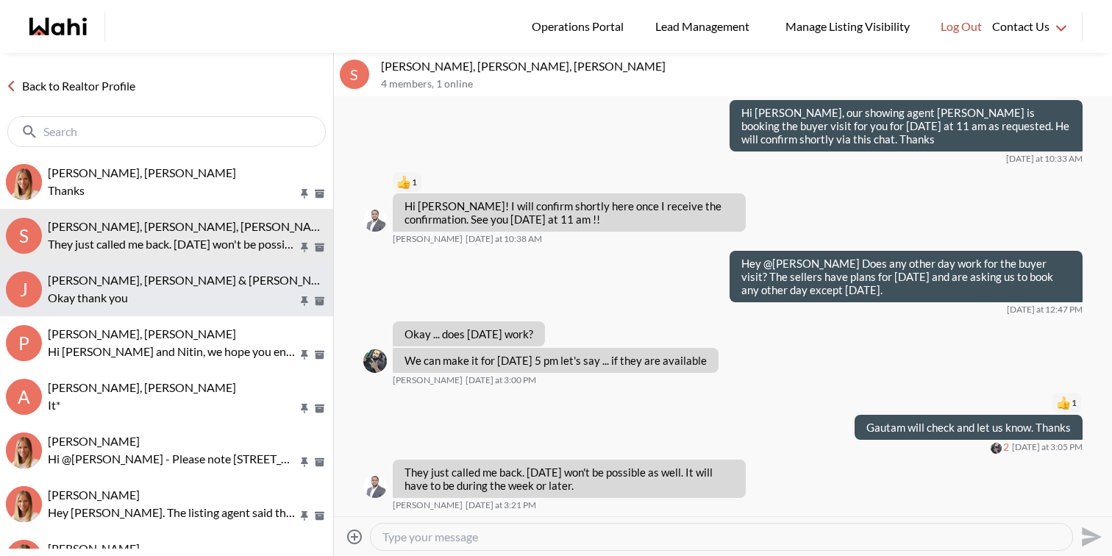
click at [232, 296] on p "Okay thank you" at bounding box center [173, 298] width 250 height 18
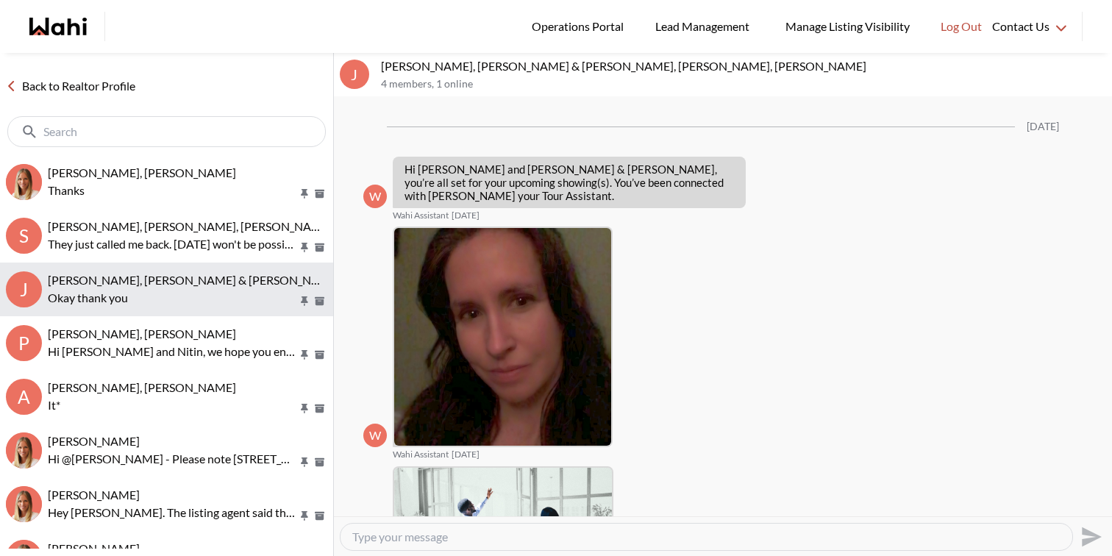
scroll to position [1069, 0]
